Goal: Find specific page/section: Find specific page/section

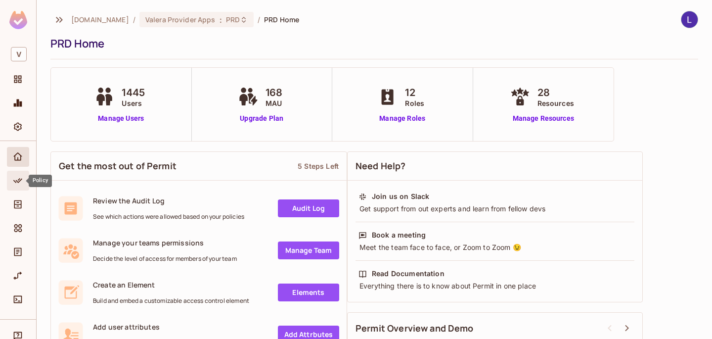
click at [14, 177] on icon "Policy" at bounding box center [18, 181] width 10 height 10
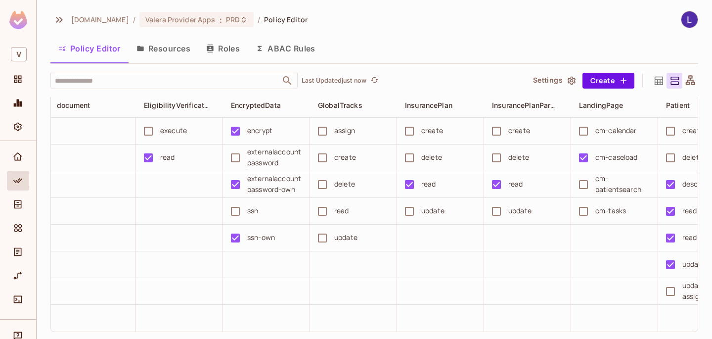
scroll to position [0, 148]
